Goal: Transaction & Acquisition: Purchase product/service

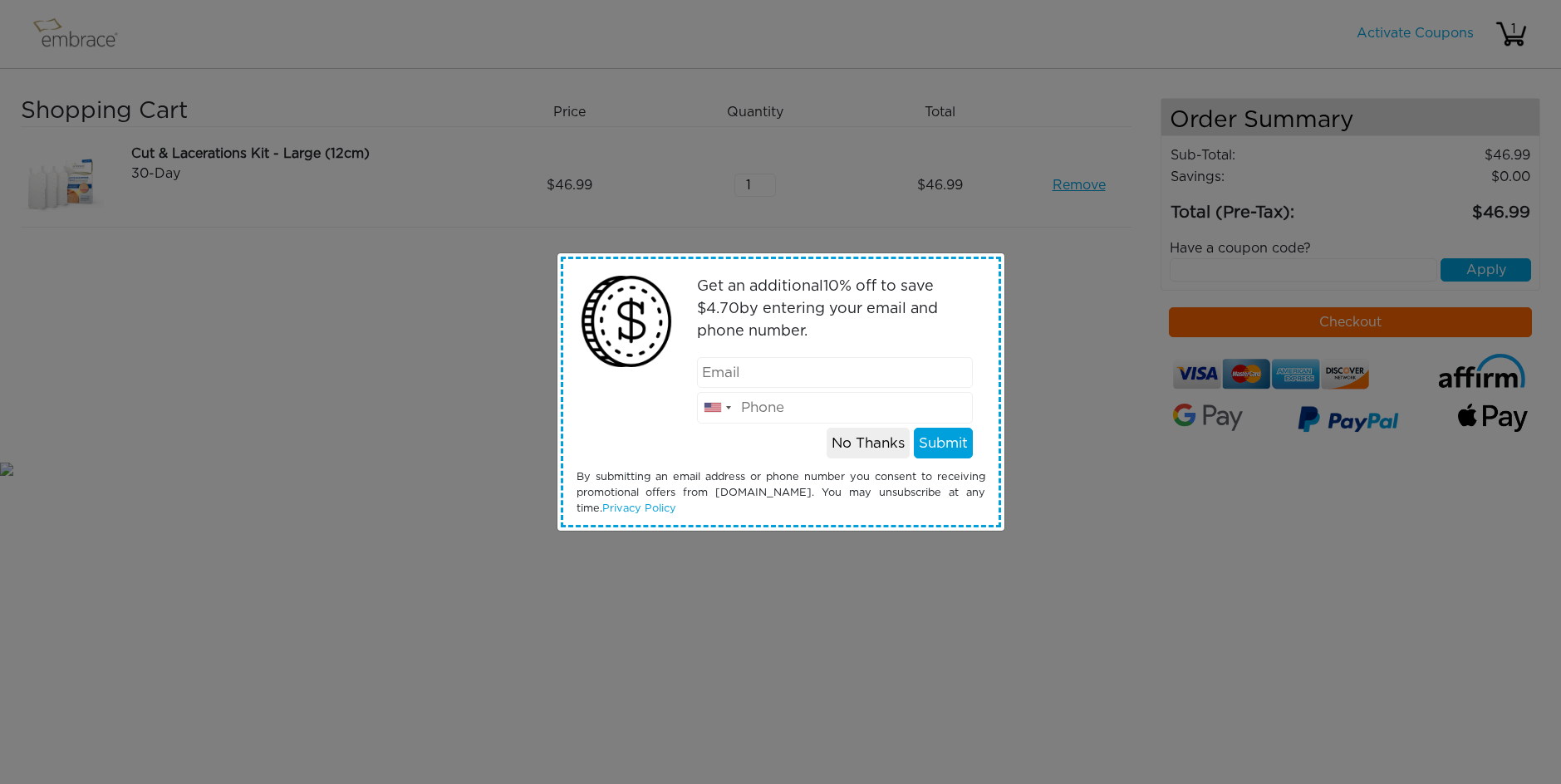
click at [792, 372] on input "email" at bounding box center [835, 372] width 276 height 32
type input "conspicuousconsump"
click at [853, 447] on button "No Thanks" at bounding box center [868, 443] width 83 height 32
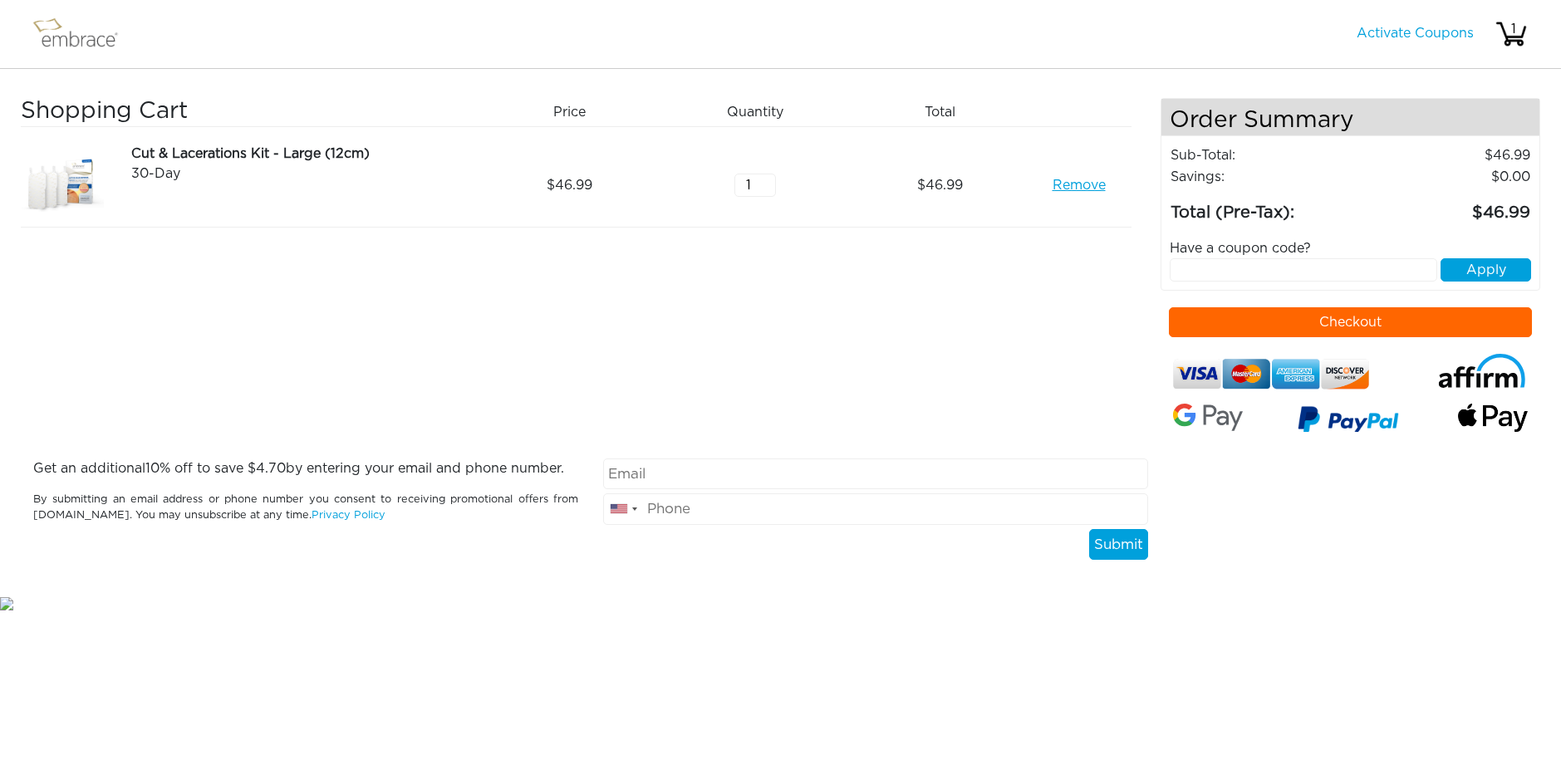
click at [1359, 321] on button "Checkout" at bounding box center [1350, 322] width 363 height 30
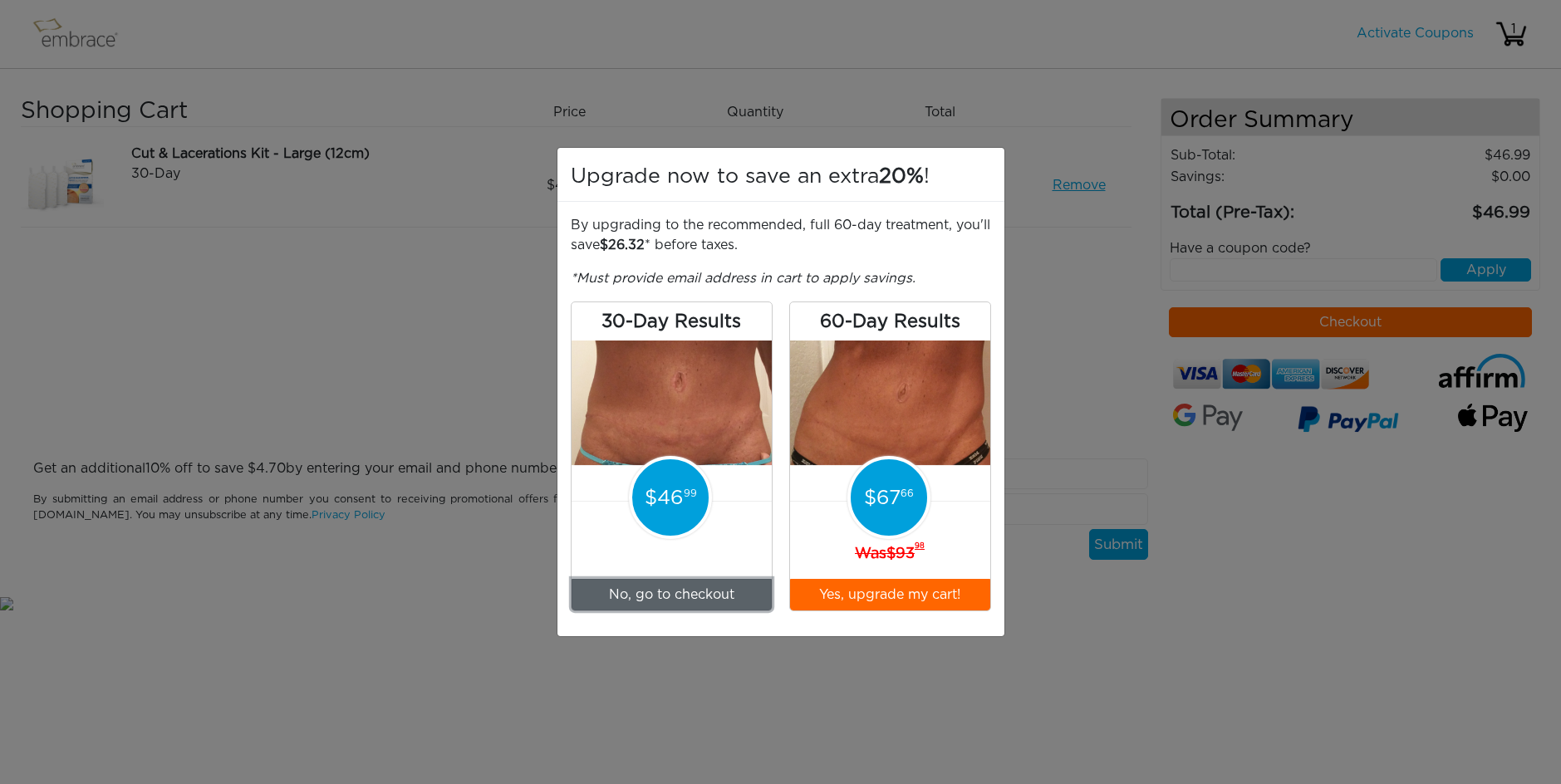
click at [661, 591] on link "No, go to checkout" at bounding box center [672, 594] width 200 height 32
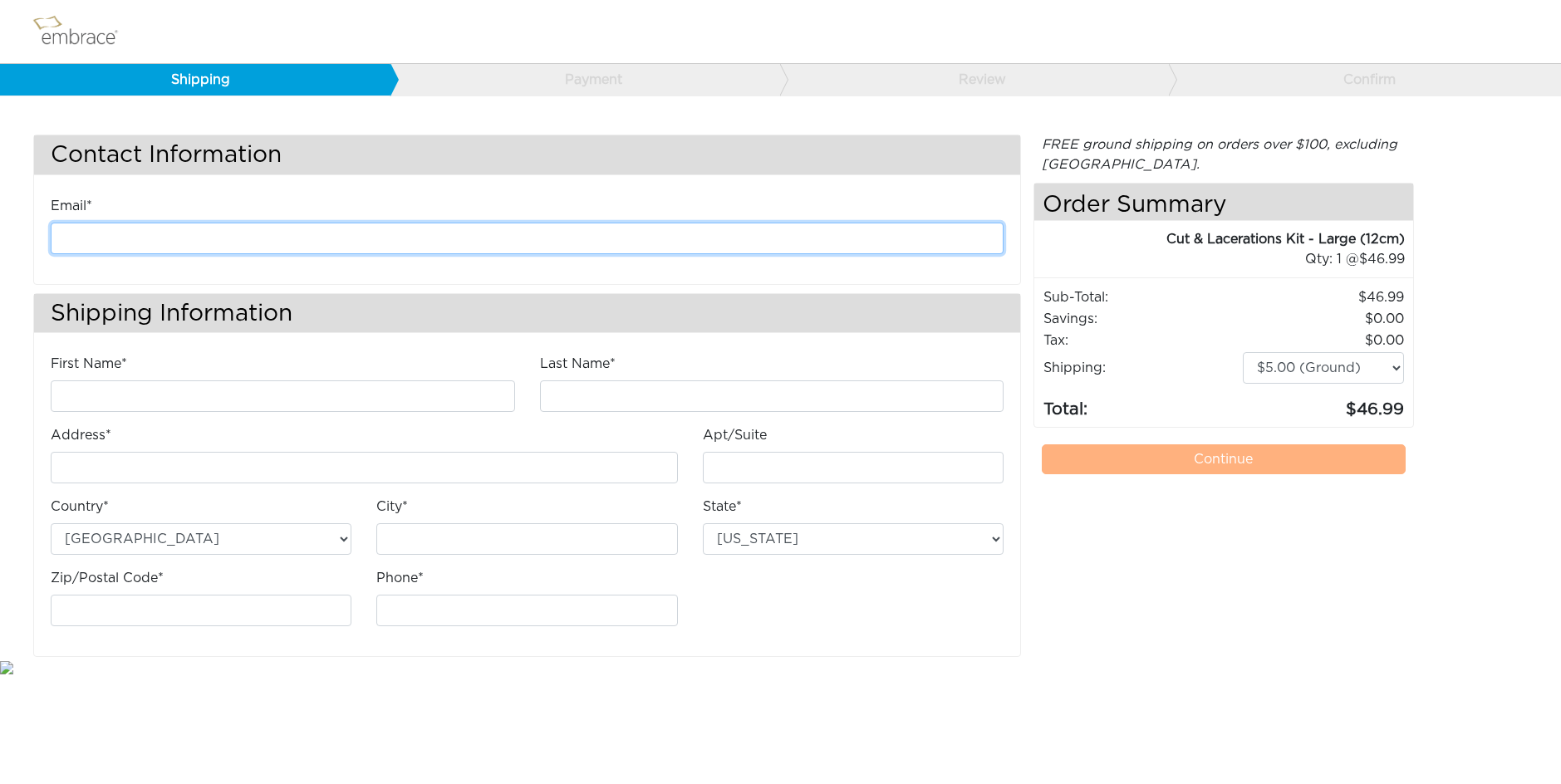
click at [156, 239] on input "email" at bounding box center [526, 238] width 953 height 32
type input "conspicuousconsumption@hotmail.com"
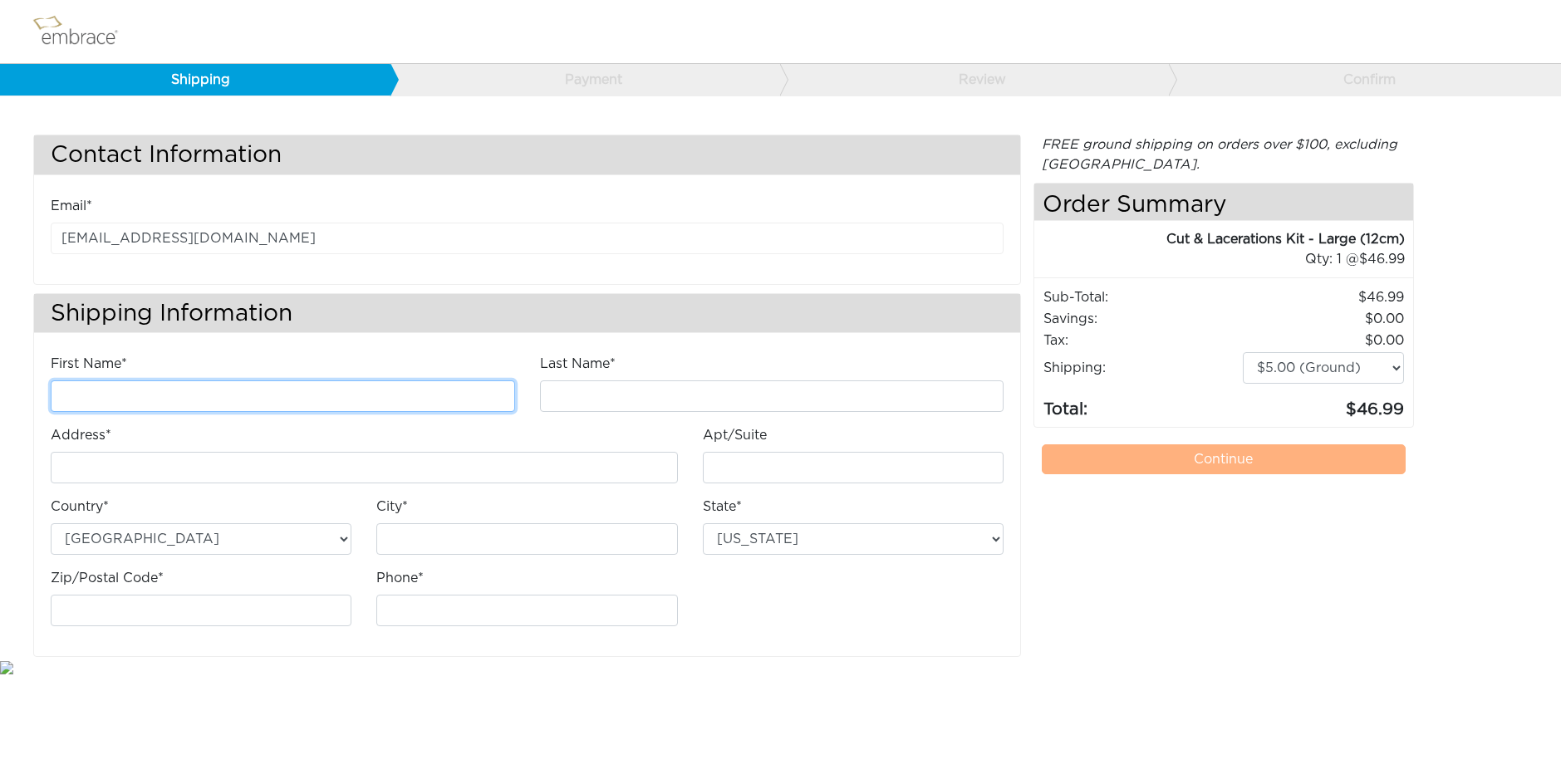
click at [162, 399] on input "First Name*" at bounding box center [283, 395] width 465 height 32
type input "Deb"
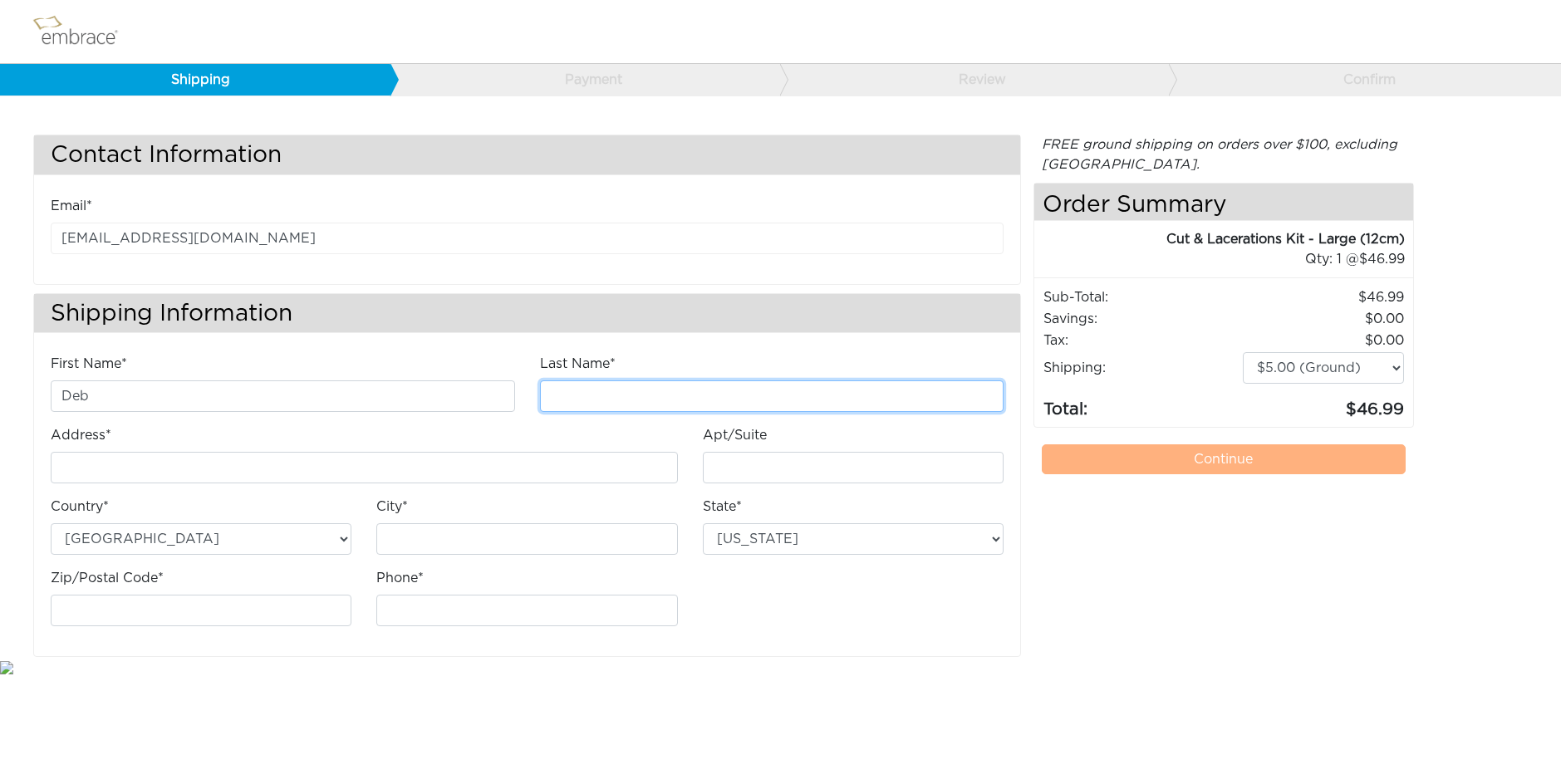
click at [634, 400] on input "Last Name*" at bounding box center [772, 395] width 465 height 32
type input "Kalina"
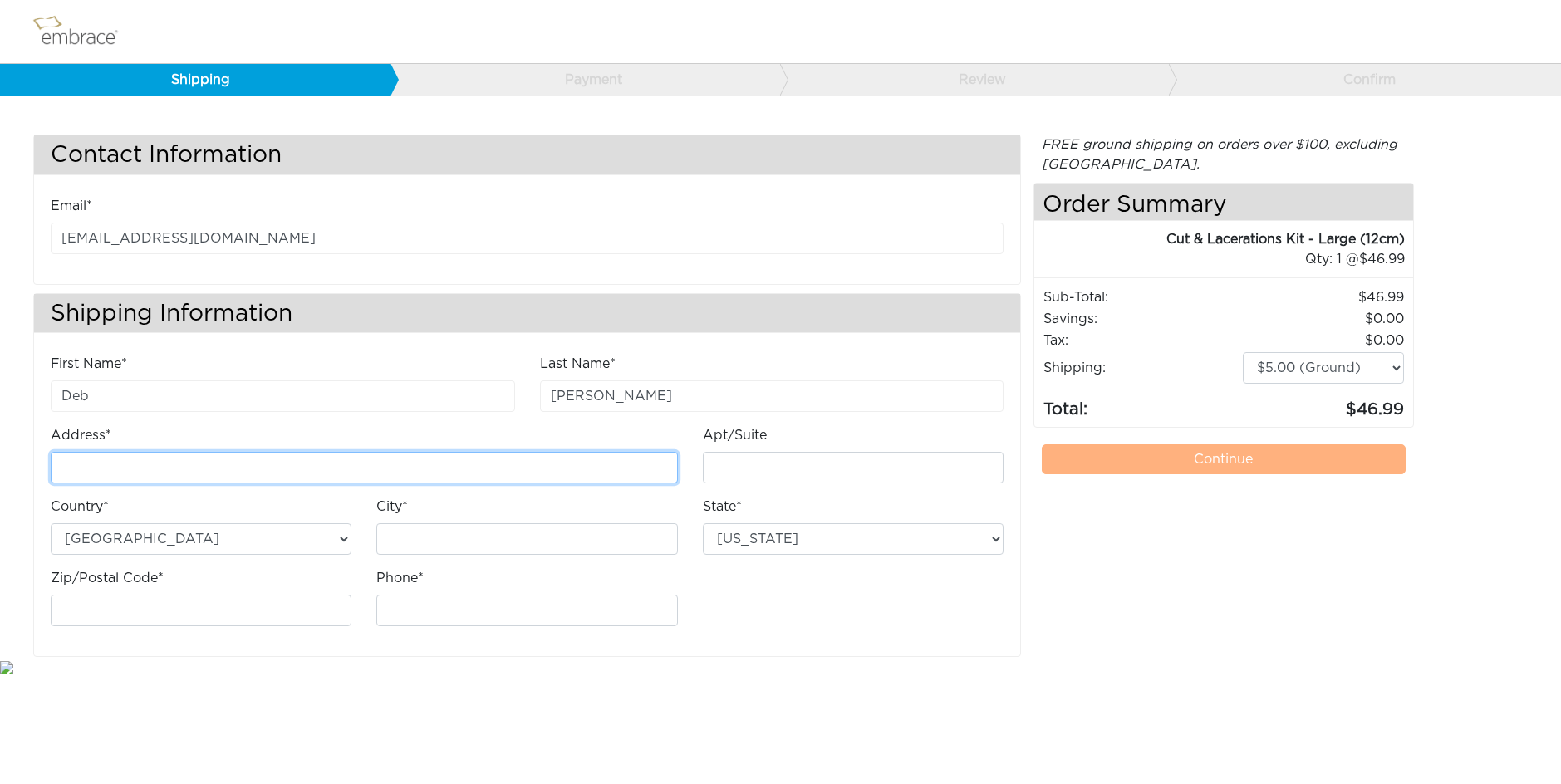
click at [217, 468] on input "Address*" at bounding box center [364, 467] width 627 height 32
type input "[STREET_ADDRESS] NE"
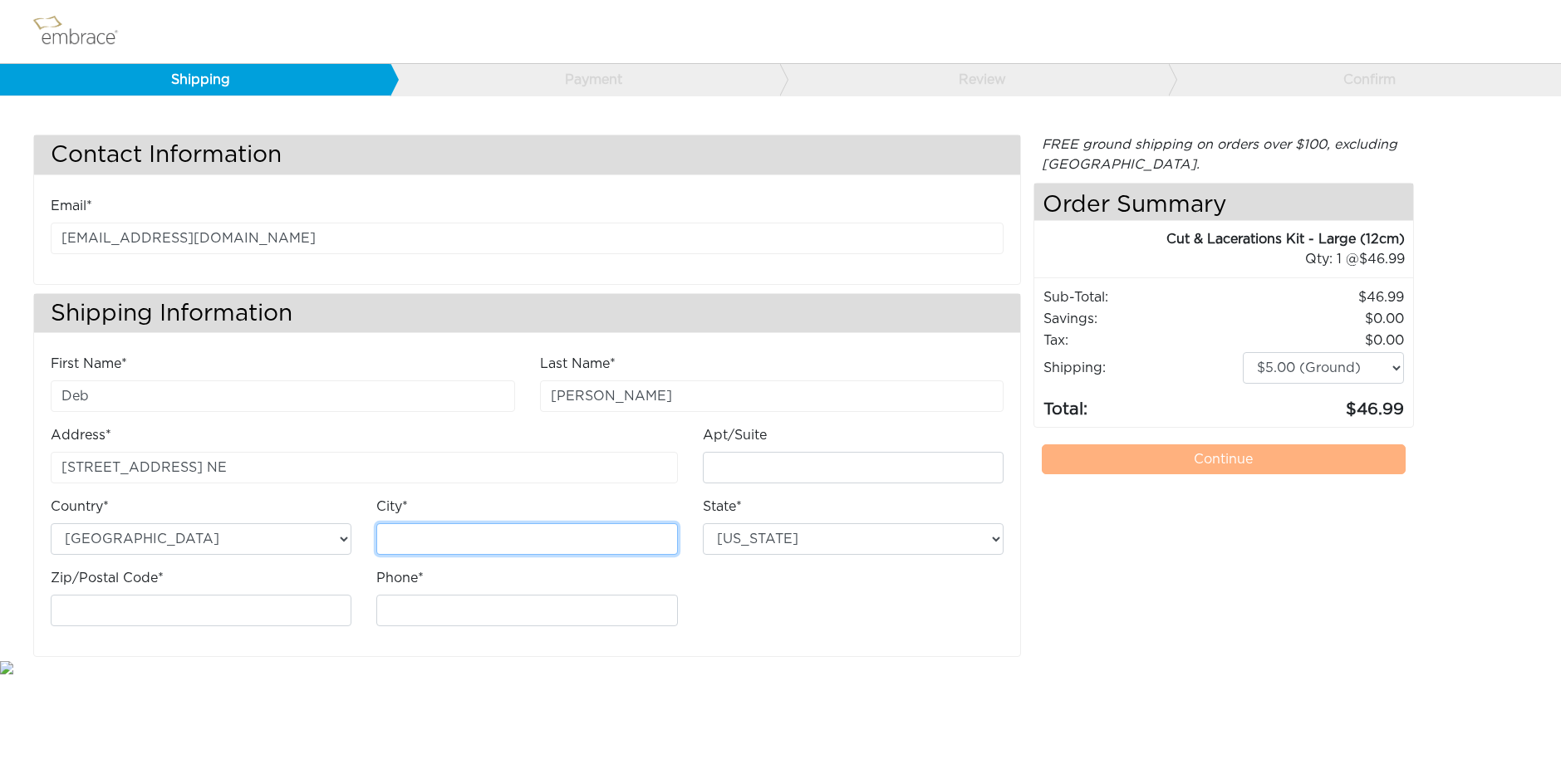
click at [499, 539] on input "City*" at bounding box center [527, 539] width 301 height 32
type input "Redmond"
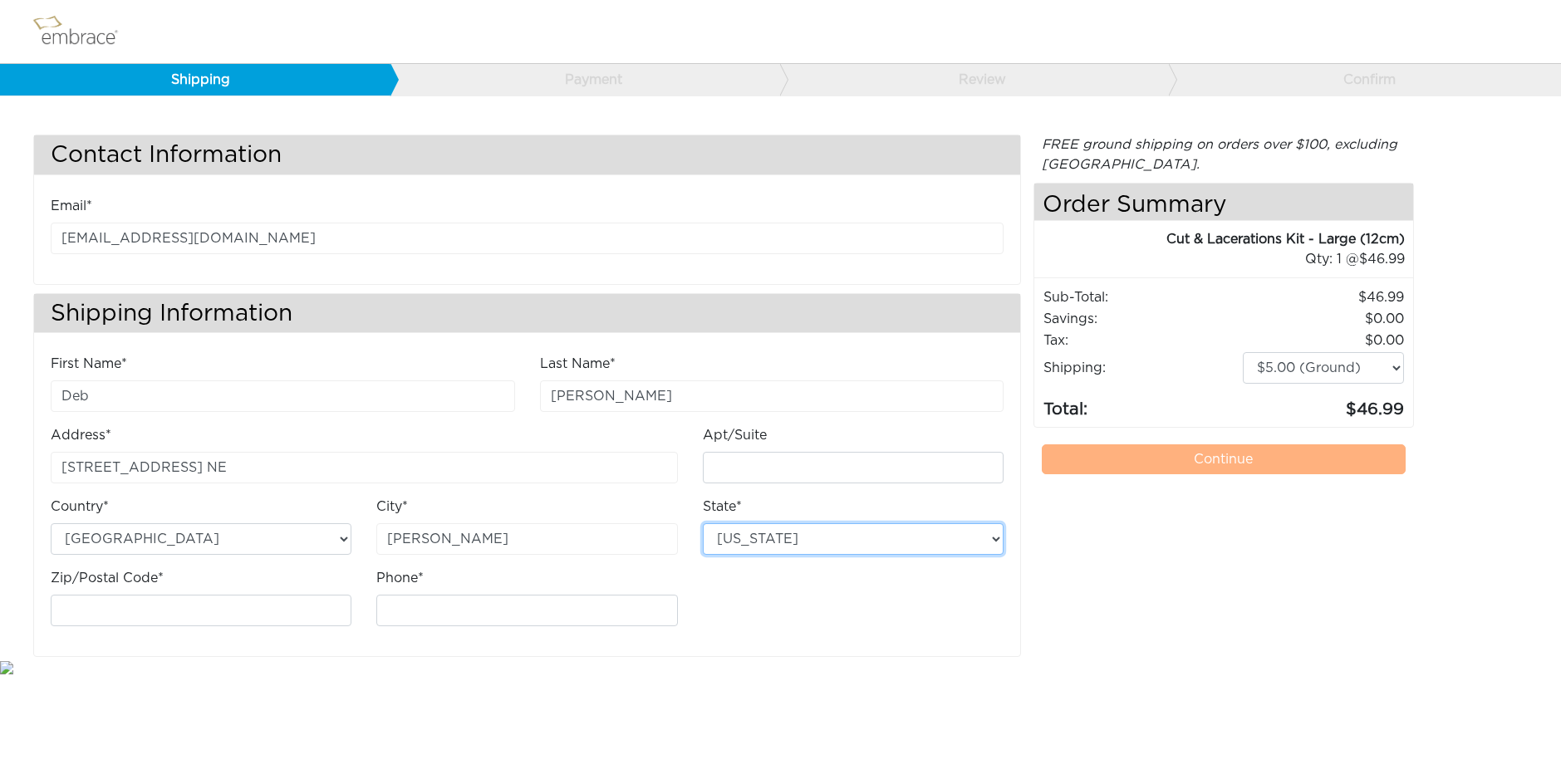
click at [744, 538] on select "Alabama Alaska Arizona Arkansas California Colorado Connecticut District of Col…" at bounding box center [854, 539] width 301 height 32
select select "WA"
click at [703, 524] on select "Alabama Alaska Arizona Arkansas California Colorado Connecticut District of Col…" at bounding box center [854, 539] width 301 height 32
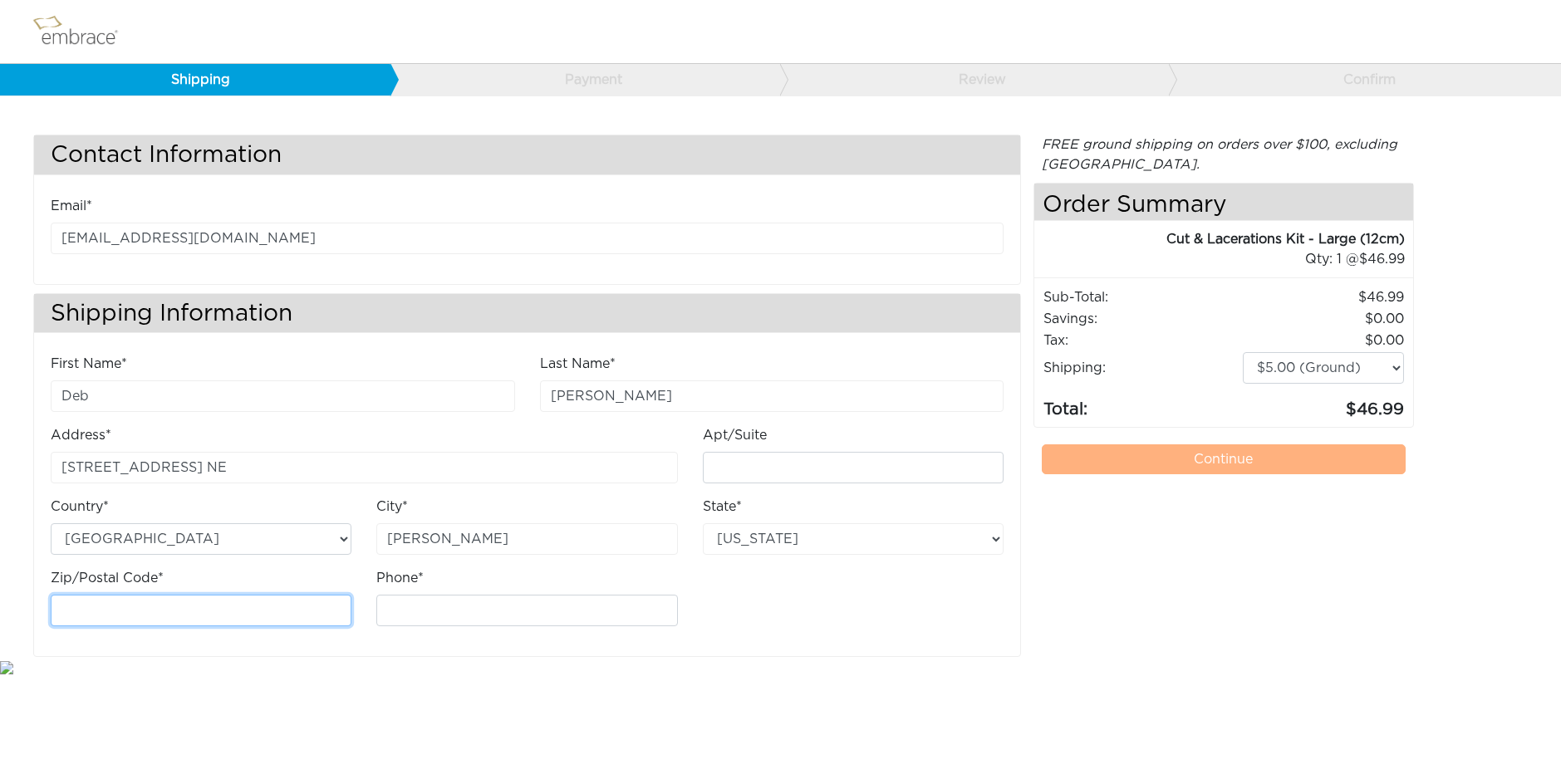
click at [191, 612] on input "Zip/Postal Code*" at bounding box center [201, 610] width 301 height 32
type input "98053"
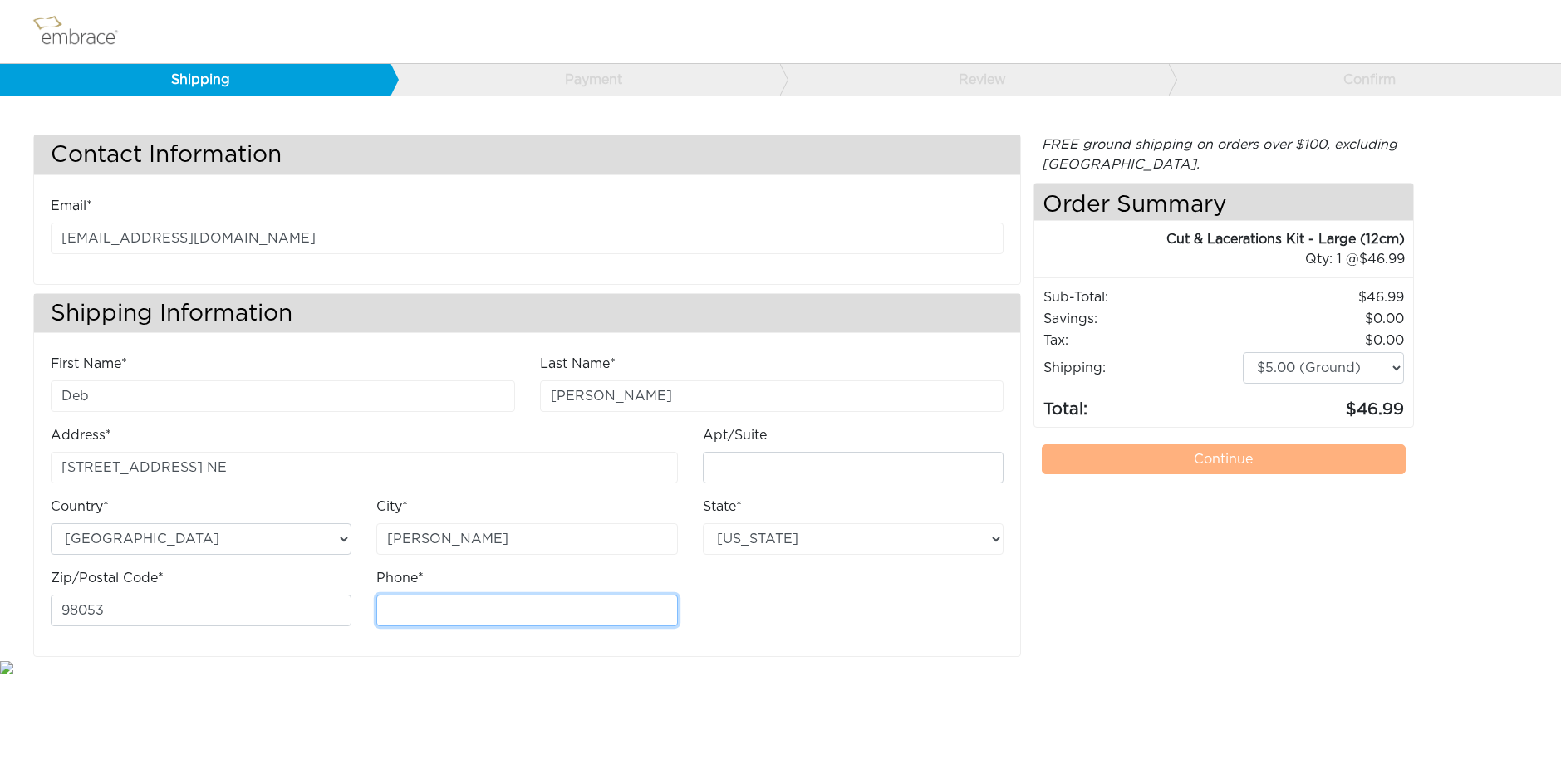
click at [421, 607] on input "Phone*" at bounding box center [527, 610] width 301 height 32
type input "2064849720"
click at [1207, 473] on link "Continue" at bounding box center [1223, 459] width 363 height 30
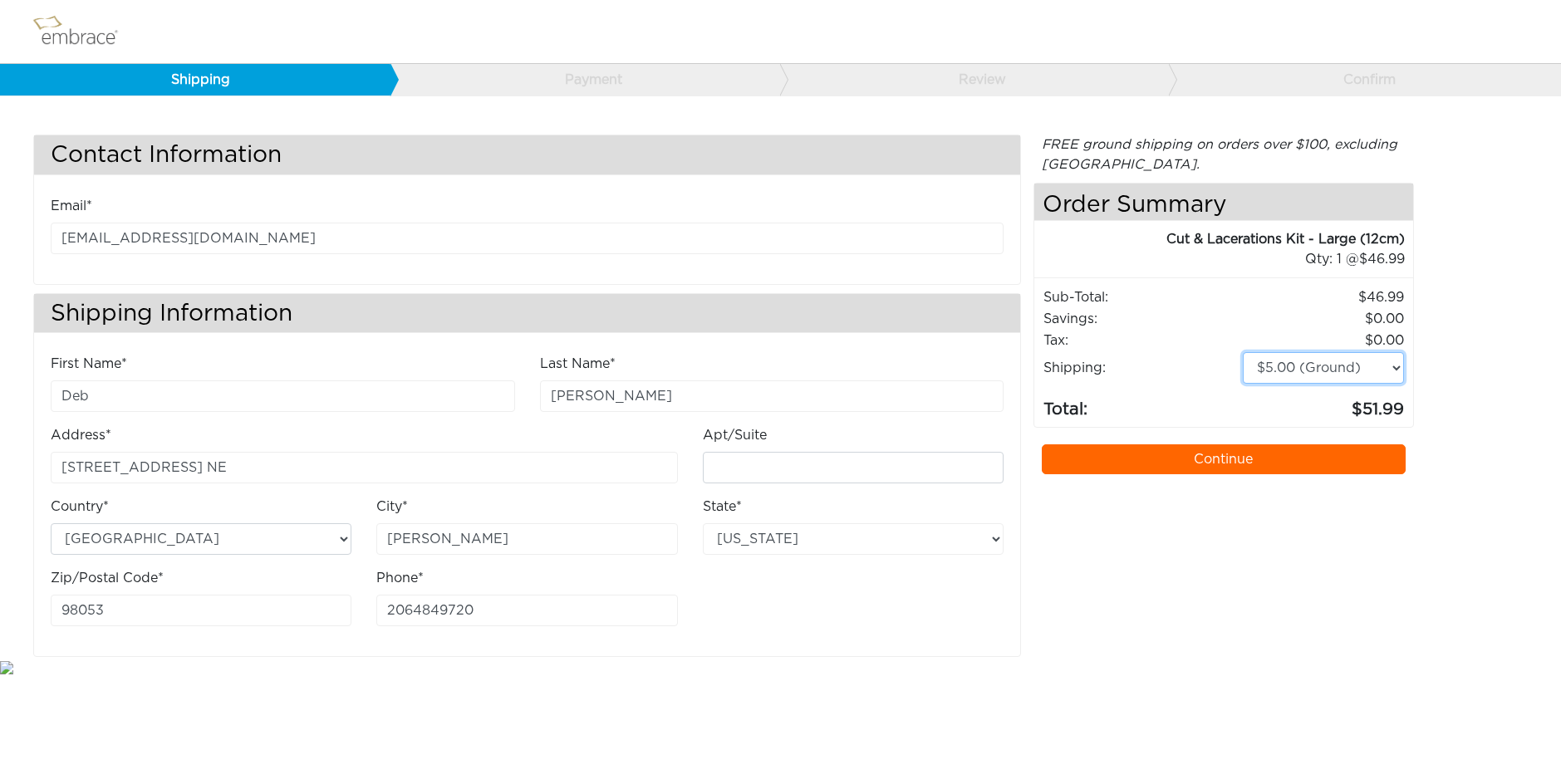
click at [1400, 366] on select "$5.00 (Ground) $15.00 (Express Saver) $20.00 (Two Day) $30.00 (Overnight)" at bounding box center [1323, 367] width 161 height 32
click at [1243, 352] on select "$5.00 (Ground) $15.00 (Express Saver) $20.00 (Two Day) $30.00 (Overnight)" at bounding box center [1323, 367] width 161 height 32
click at [1224, 452] on link "Continue" at bounding box center [1223, 459] width 363 height 30
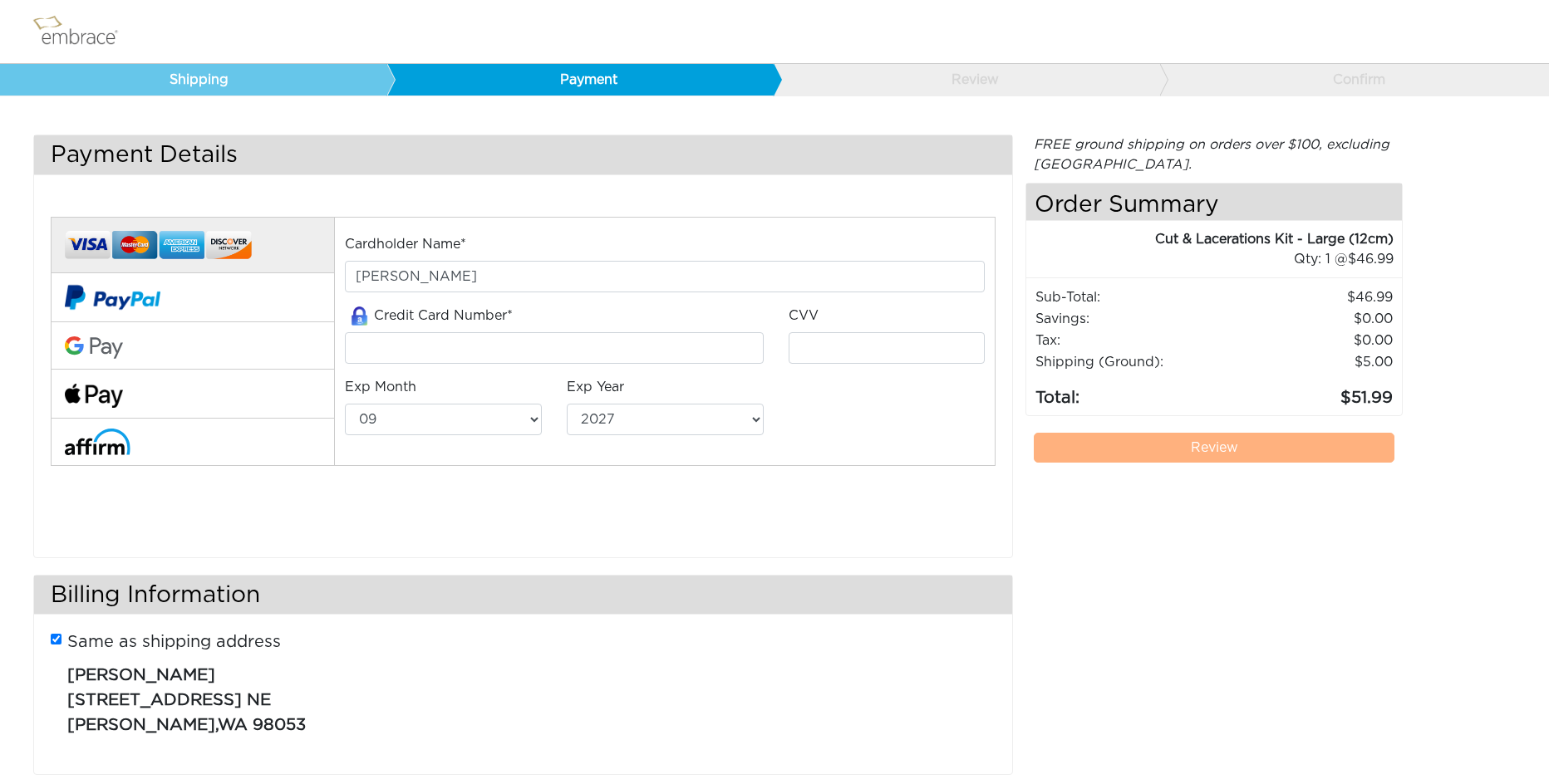
select select "9"
select select "2027"
click at [487, 348] on input "tel" at bounding box center [554, 348] width 418 height 32
click at [115, 389] on img at bounding box center [94, 395] width 58 height 24
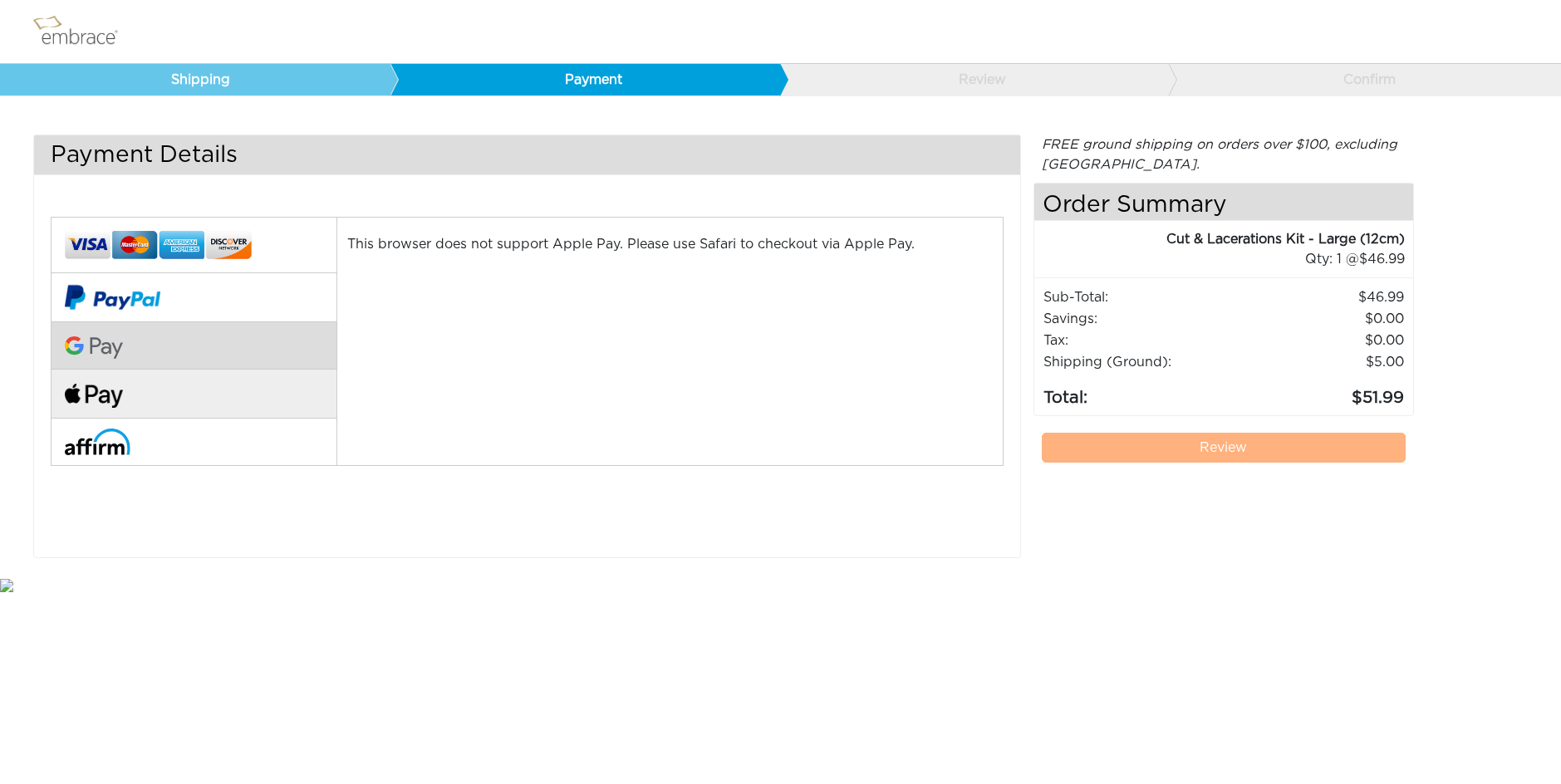
click at [97, 348] on img at bounding box center [94, 348] width 58 height 23
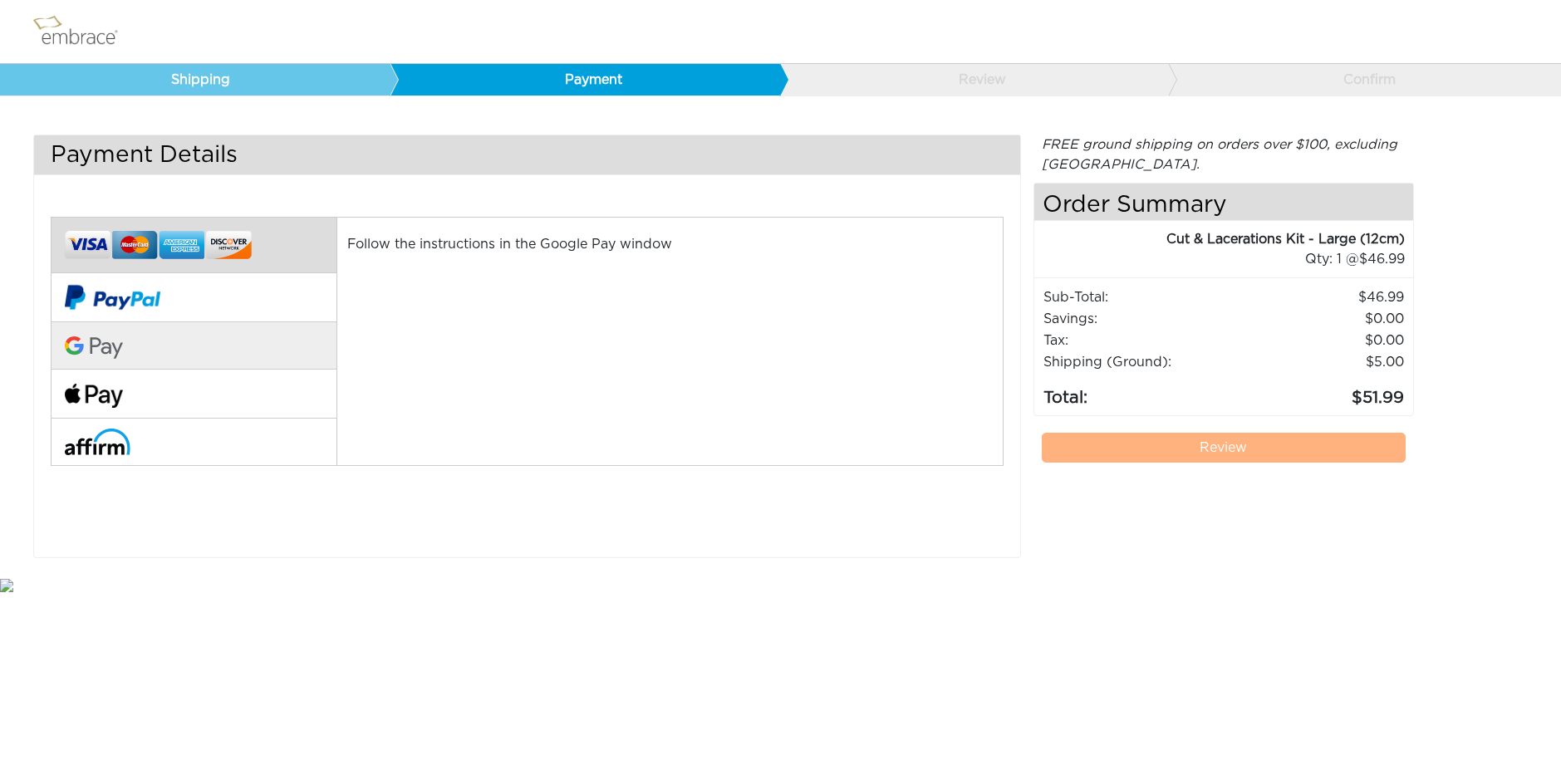
click at [121, 254] on img at bounding box center [158, 246] width 187 height 39
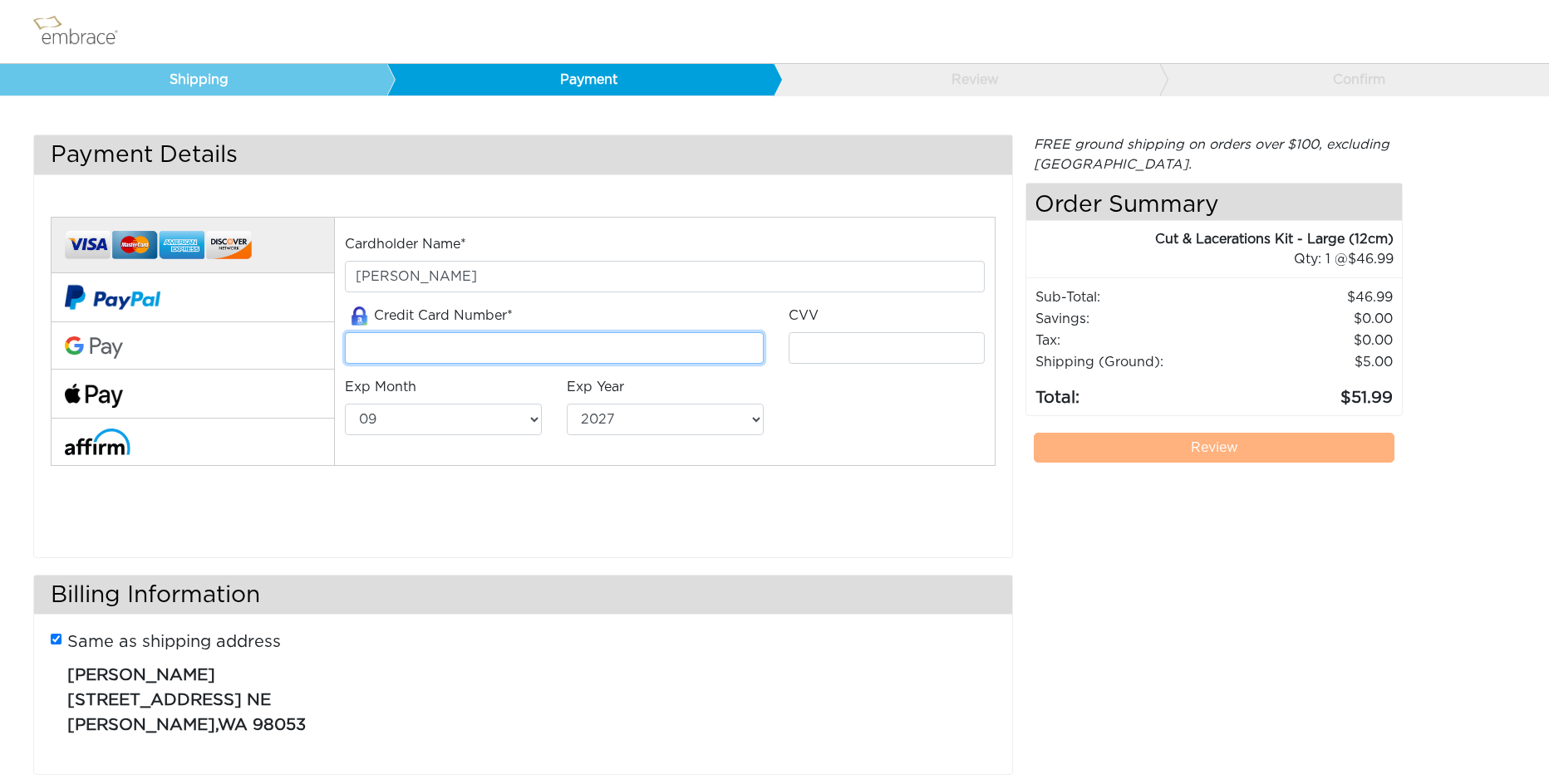
click at [469, 338] on input "tel" at bounding box center [554, 348] width 418 height 32
type input "41474004392998"
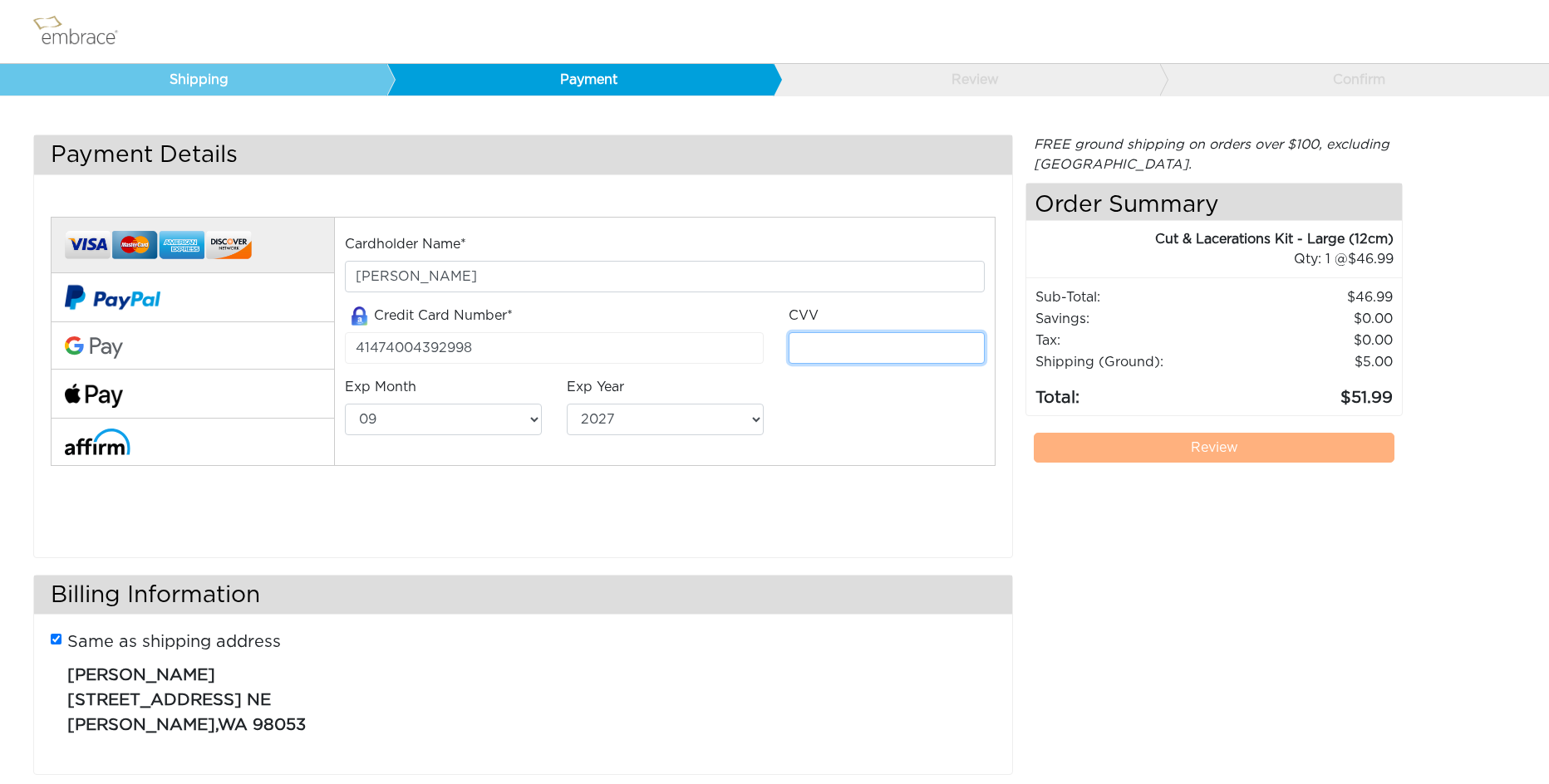
click at [812, 351] on input "tel" at bounding box center [887, 348] width 197 height 32
type input "257"
click at [532, 424] on select "01 02 03 04 05 06 07 08 09 10 11 12" at bounding box center [443, 419] width 197 height 32
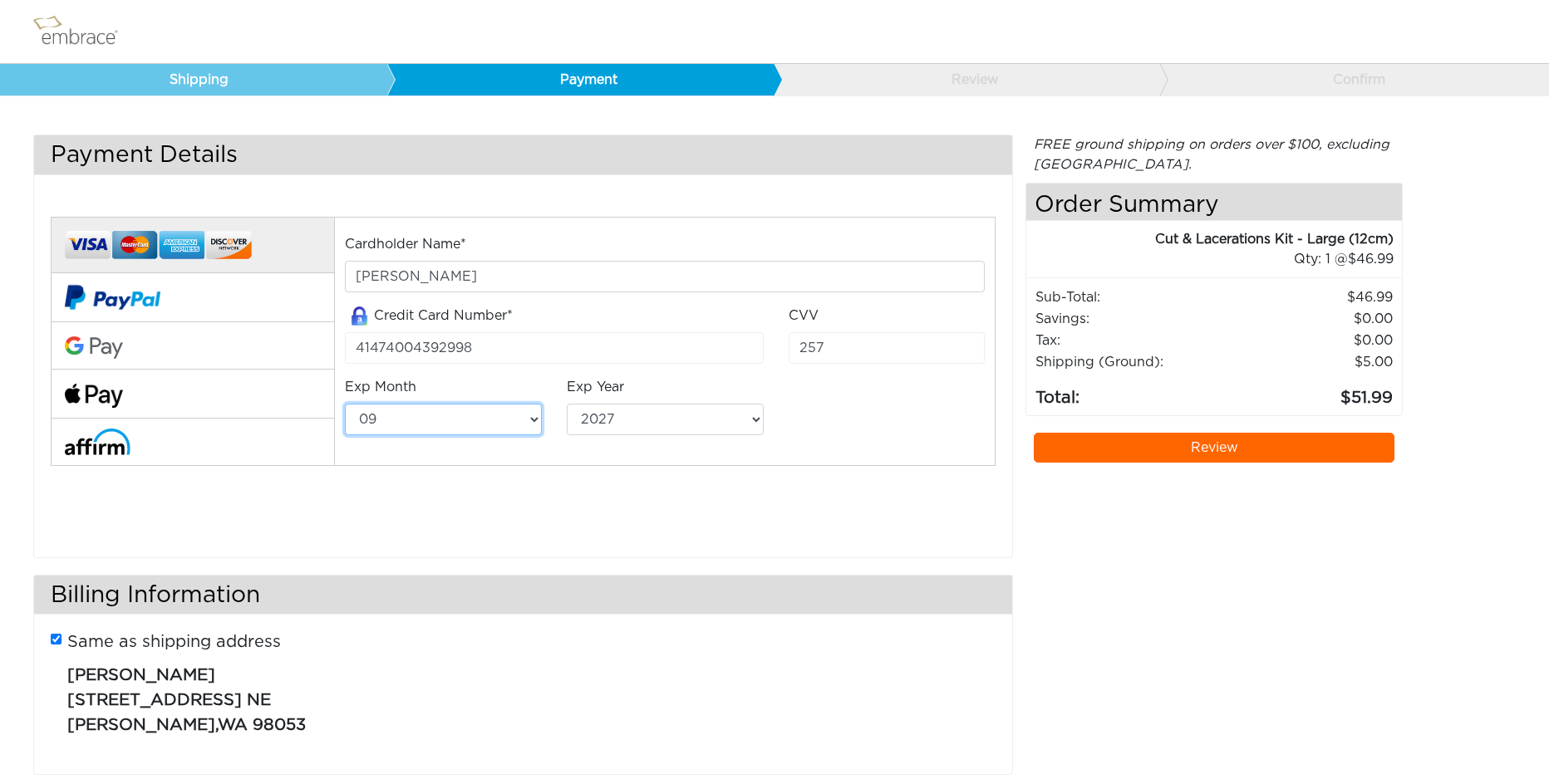
select select "8"
click at [345, 404] on select "01 02 03 04 05 06 07 08 09 10 11 12" at bounding box center [443, 419] width 197 height 32
click at [756, 418] on select "2025 2026 2027 2028 2029 2030 2031 2032 2033 2034 2035 2036 2037 2038 2039" at bounding box center [665, 419] width 197 height 32
select select "2030"
click at [566, 404] on select "2025 2026 2027 2028 2029 2030 2031 2032 2033 2034 2035 2036 2037 2038 2039" at bounding box center [665, 419] width 197 height 32
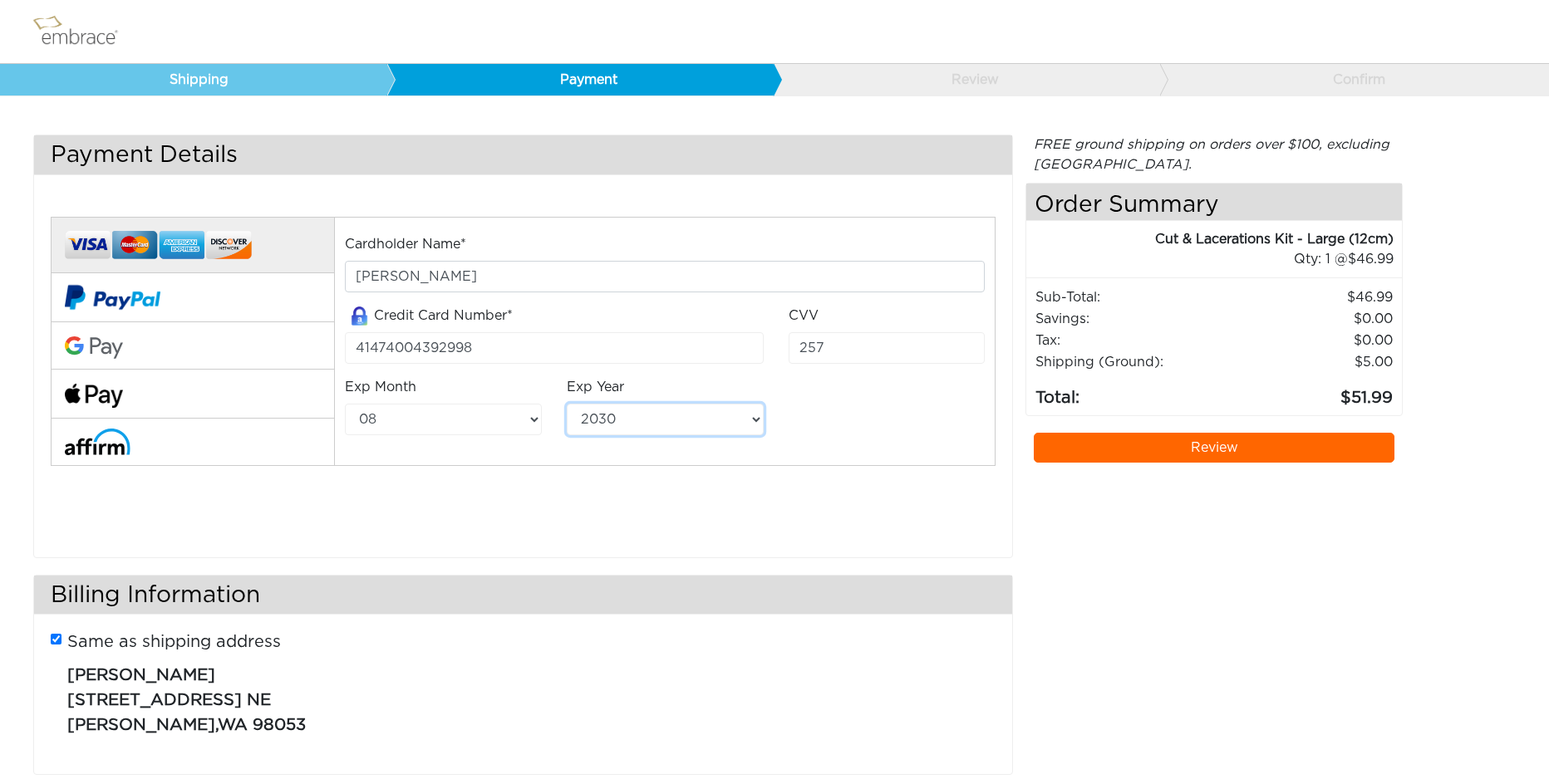
scroll to position [27, 0]
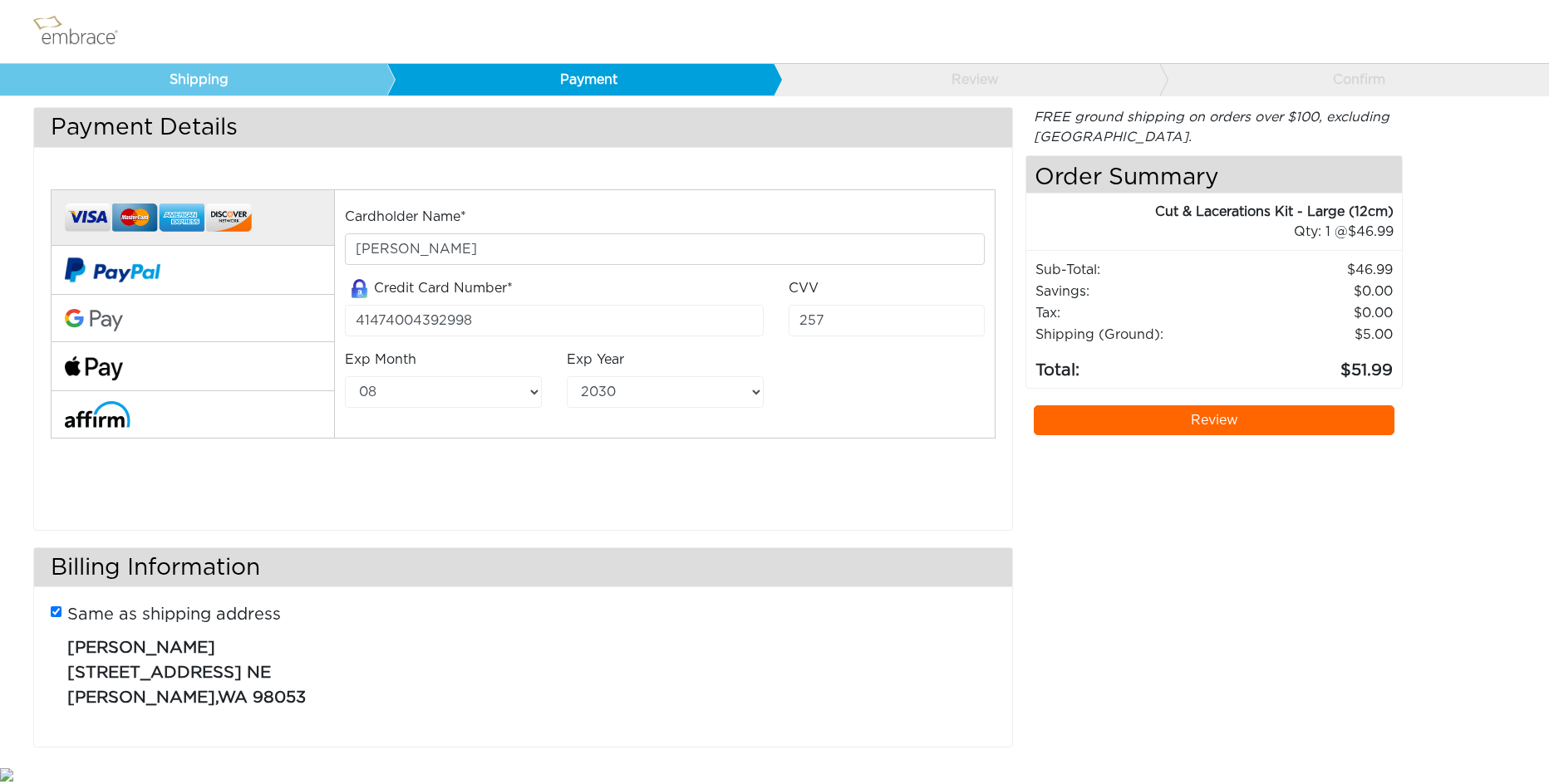
click at [1197, 423] on link "Review" at bounding box center [1214, 420] width 361 height 30
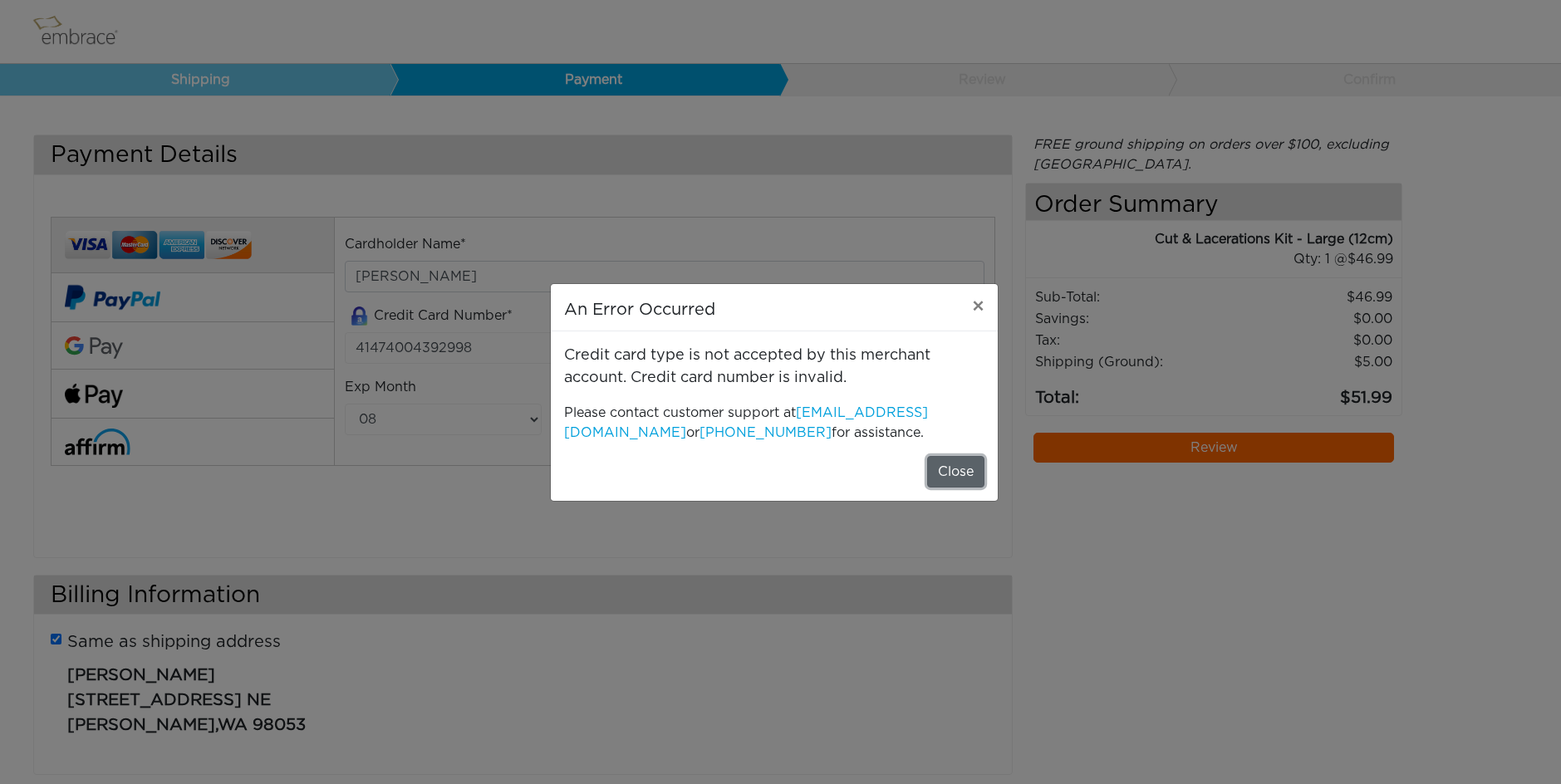
click at [948, 469] on button "Close" at bounding box center [955, 471] width 57 height 32
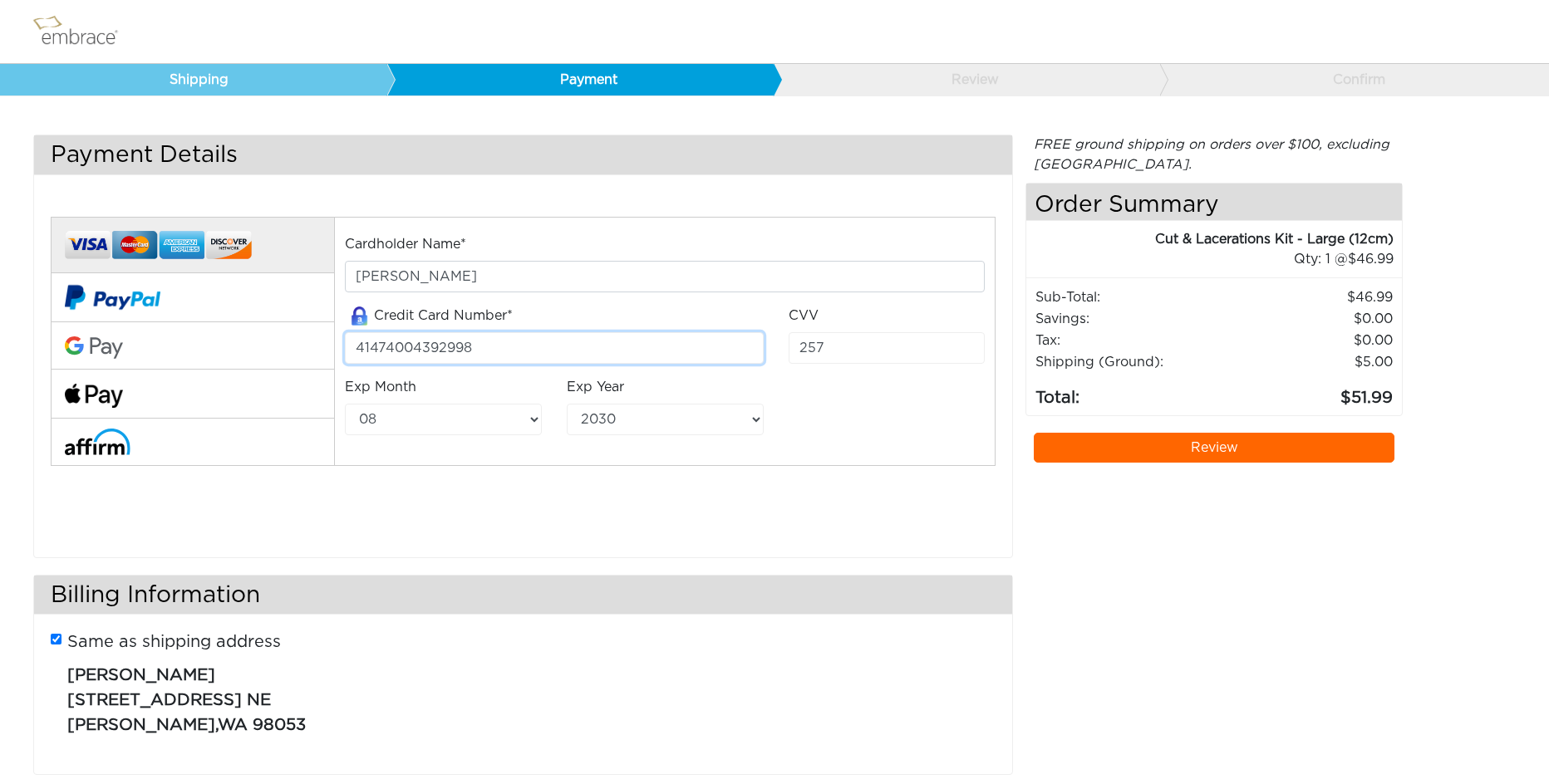
click at [506, 350] on input "41474004392998" at bounding box center [554, 348] width 418 height 32
type input "4147400439299817"
click at [1201, 437] on link "Review" at bounding box center [1214, 448] width 361 height 30
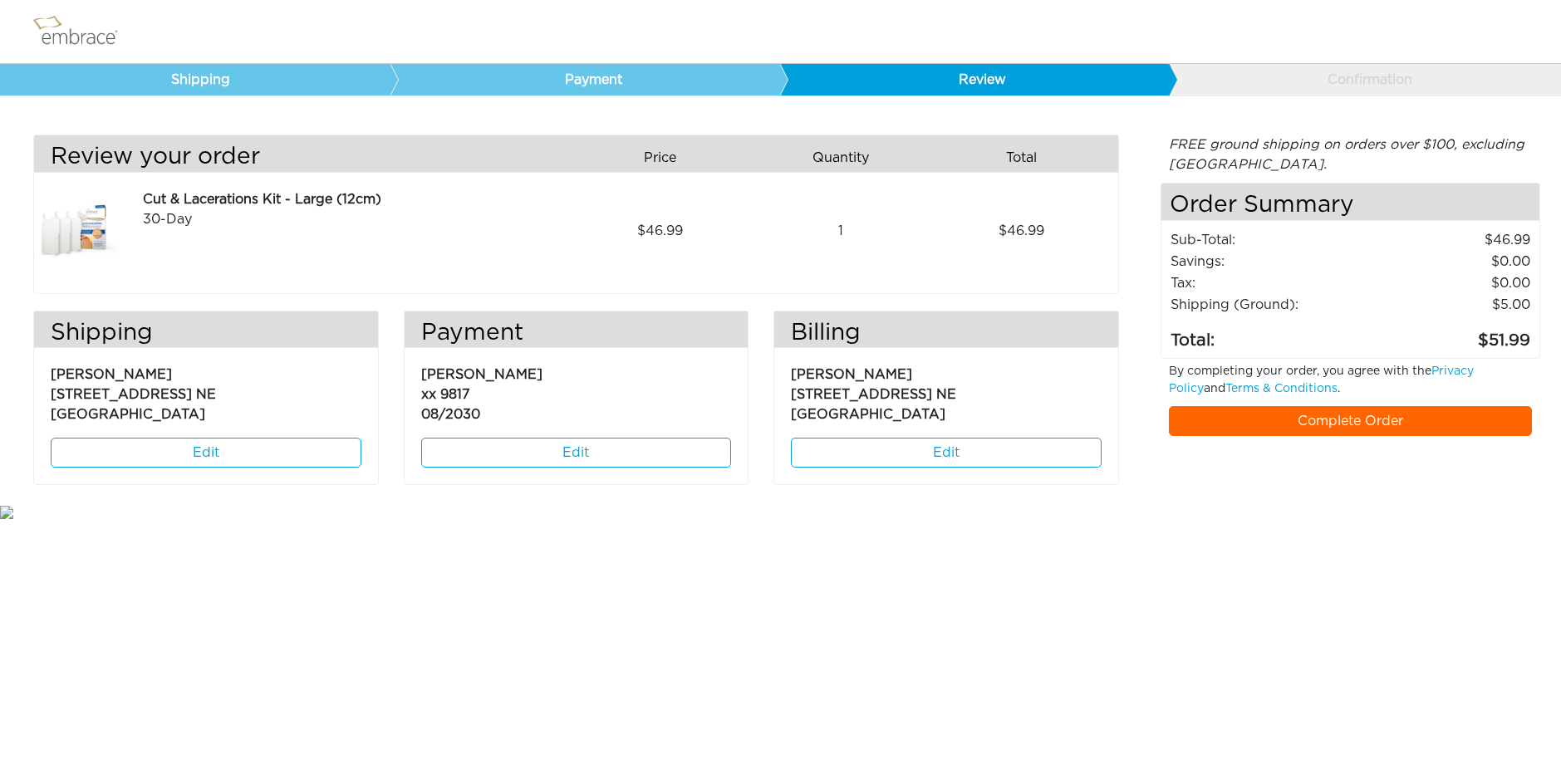
click at [1354, 411] on link "Complete Order" at bounding box center [1350, 421] width 363 height 30
